Goal: Information Seeking & Learning: Compare options

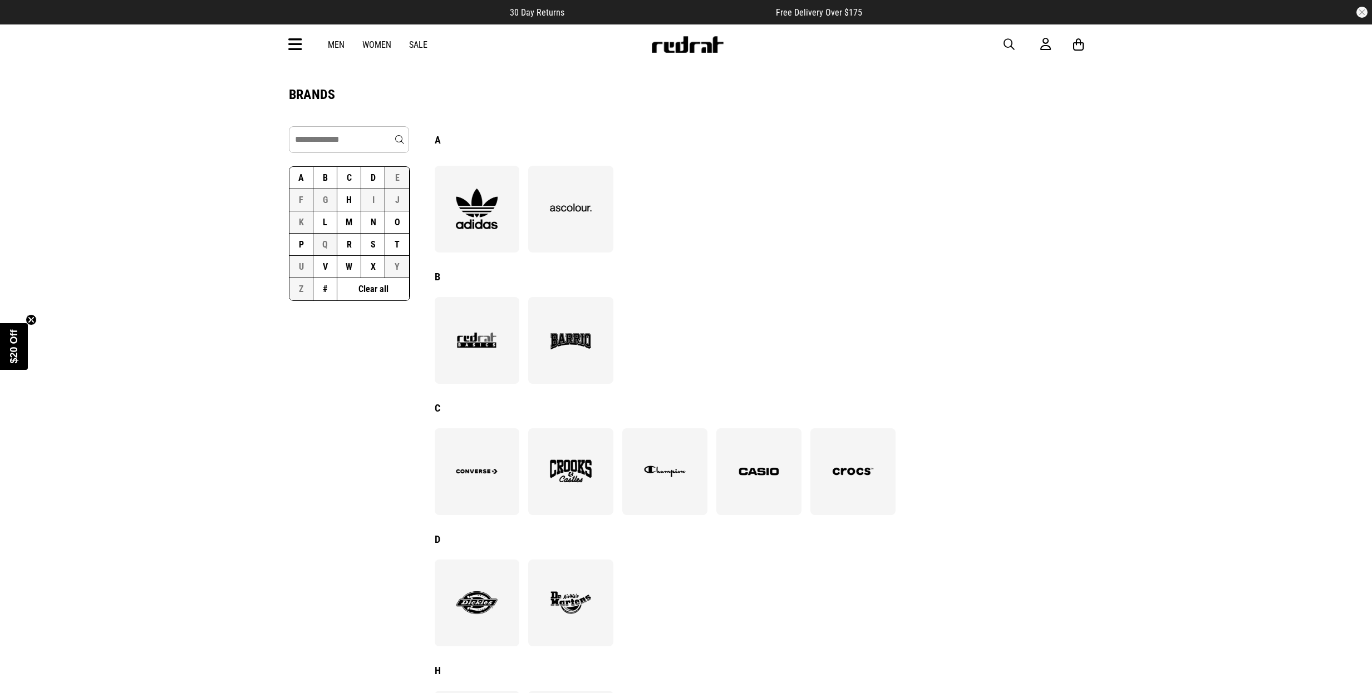
click at [331, 272] on button "V" at bounding box center [325, 267] width 24 height 22
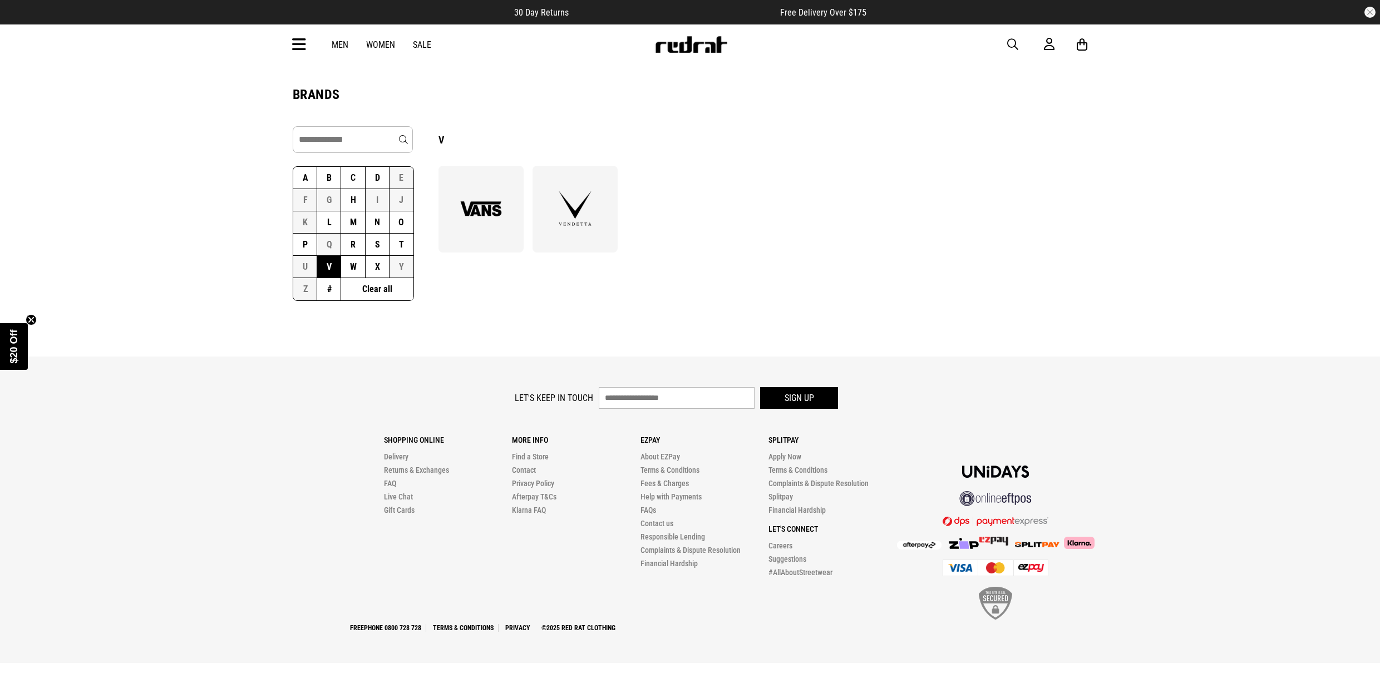
click at [561, 219] on img at bounding box center [575, 209] width 61 height 42
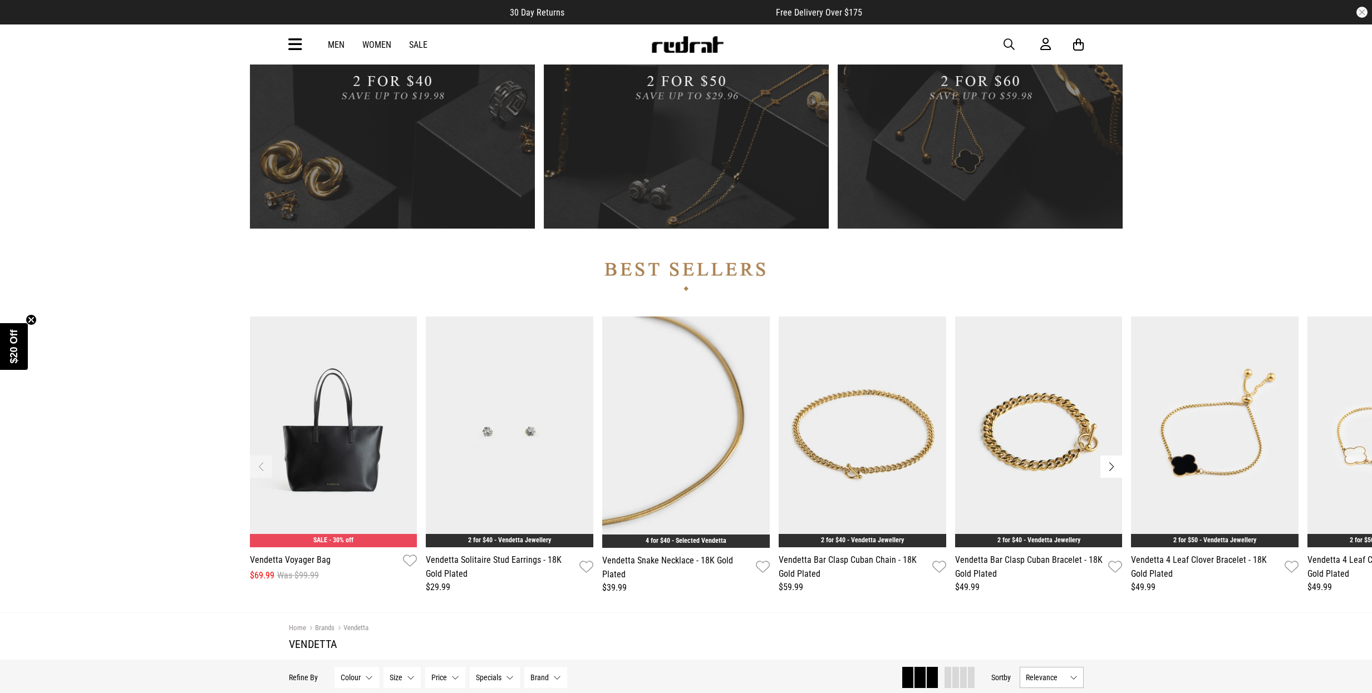
scroll to position [1116, 0]
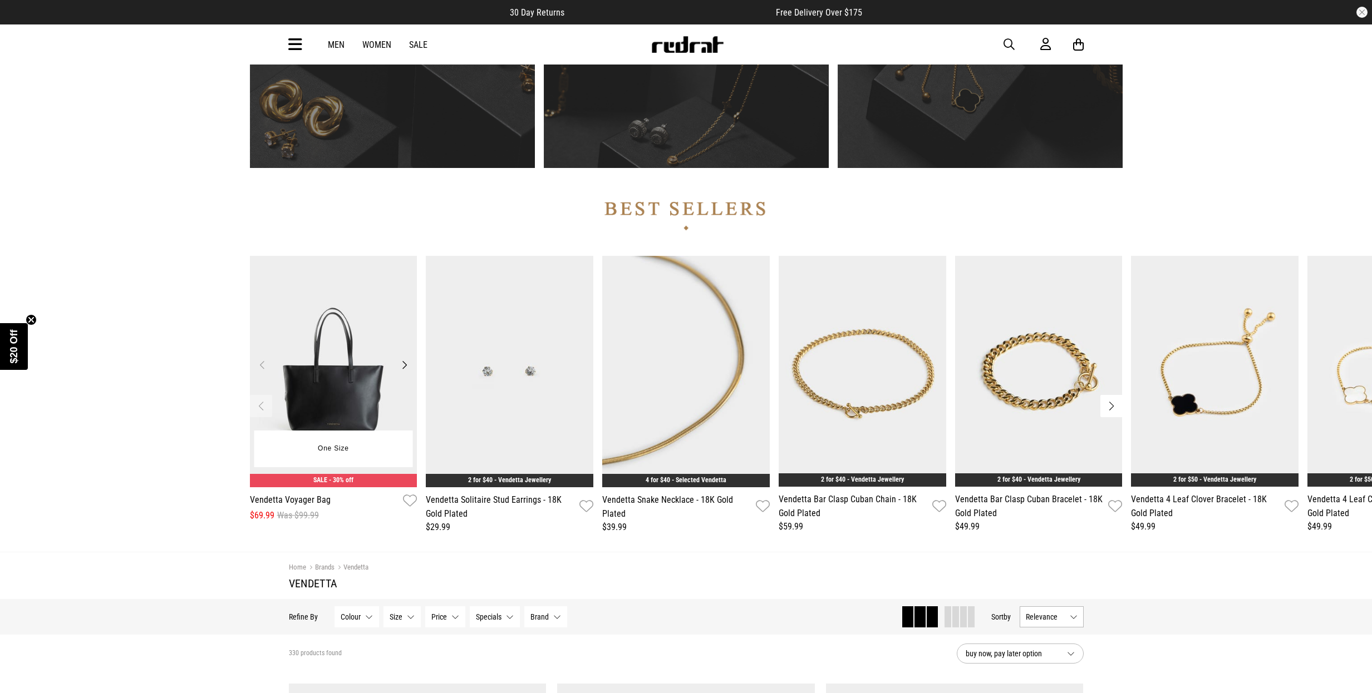
click at [399, 367] on button "Next" at bounding box center [404, 364] width 14 height 13
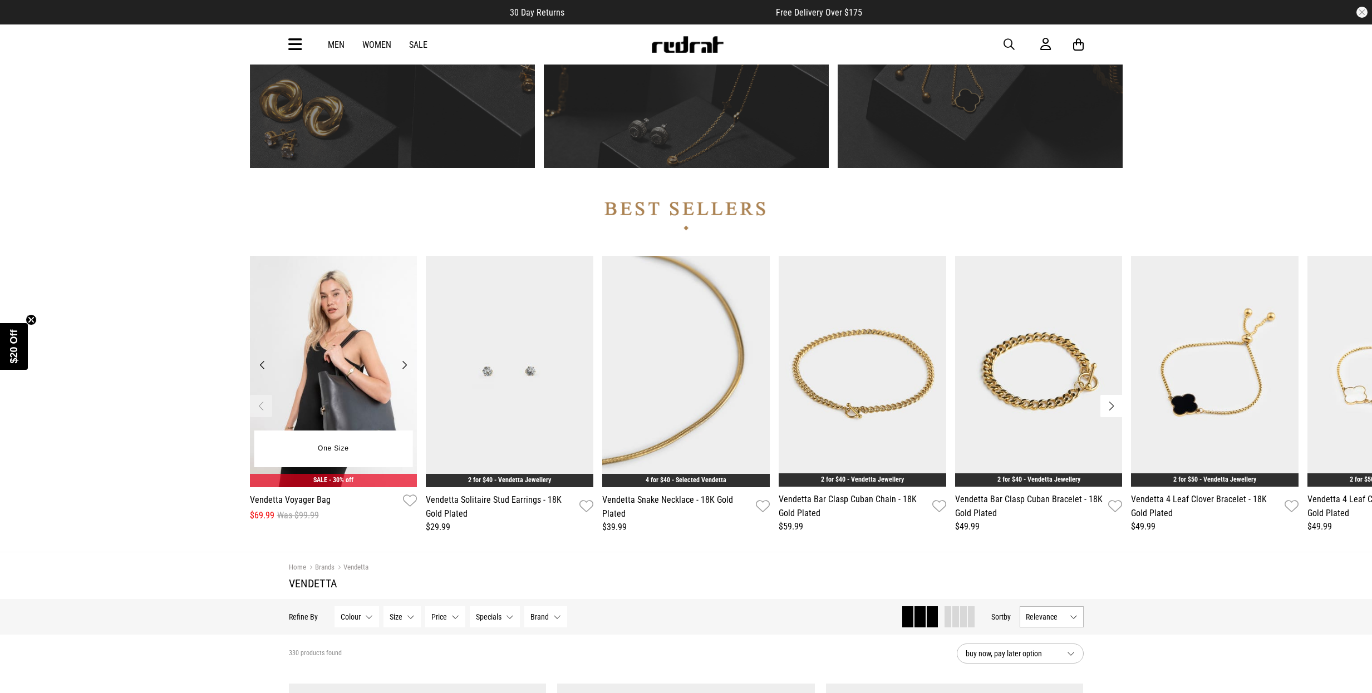
click at [399, 367] on button "Next" at bounding box center [404, 364] width 14 height 13
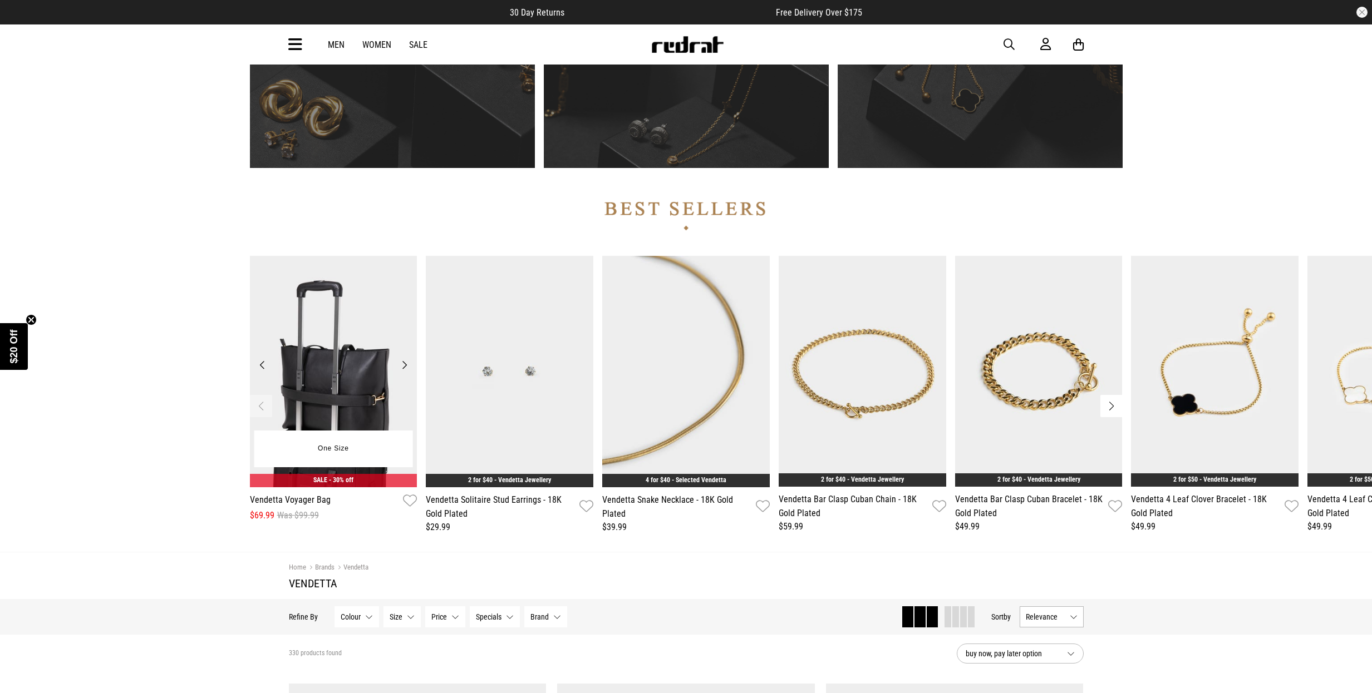
click at [399, 367] on button "Next" at bounding box center [404, 364] width 14 height 13
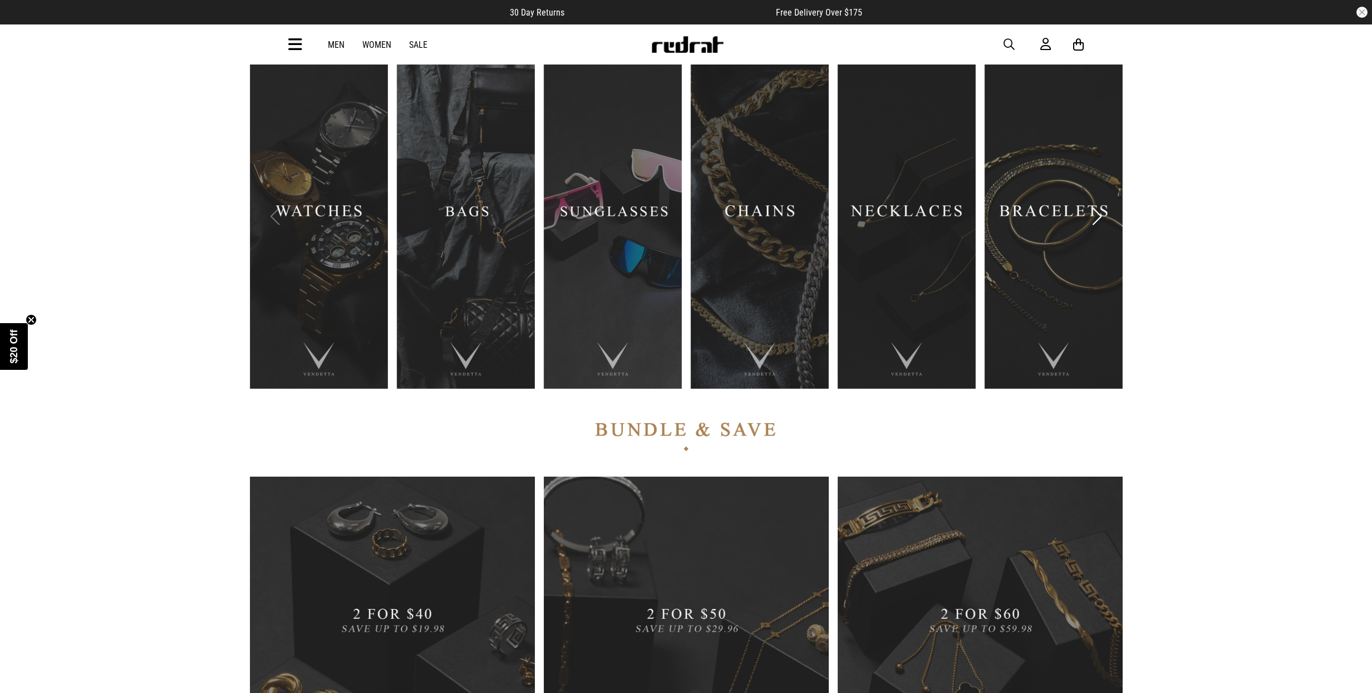
scroll to position [234, 0]
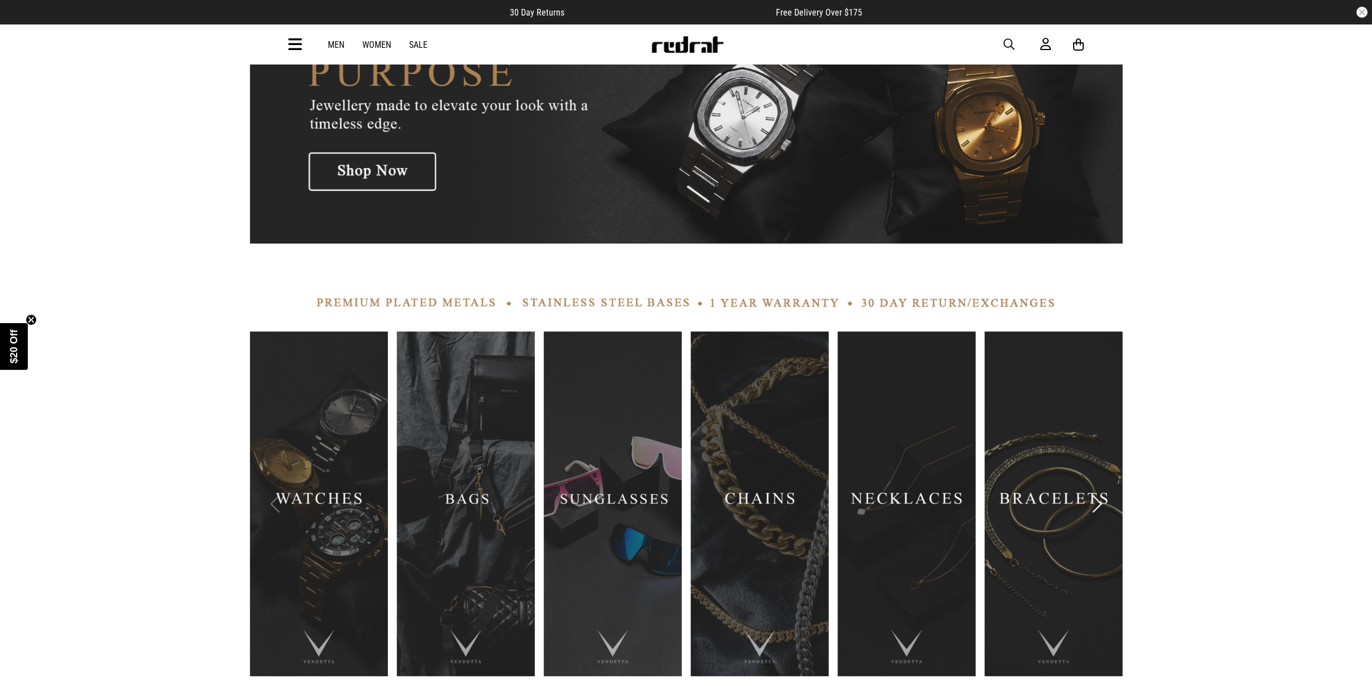
click at [448, 399] on link "2 / 9" at bounding box center [466, 504] width 138 height 345
